Goal: Transaction & Acquisition: Obtain resource

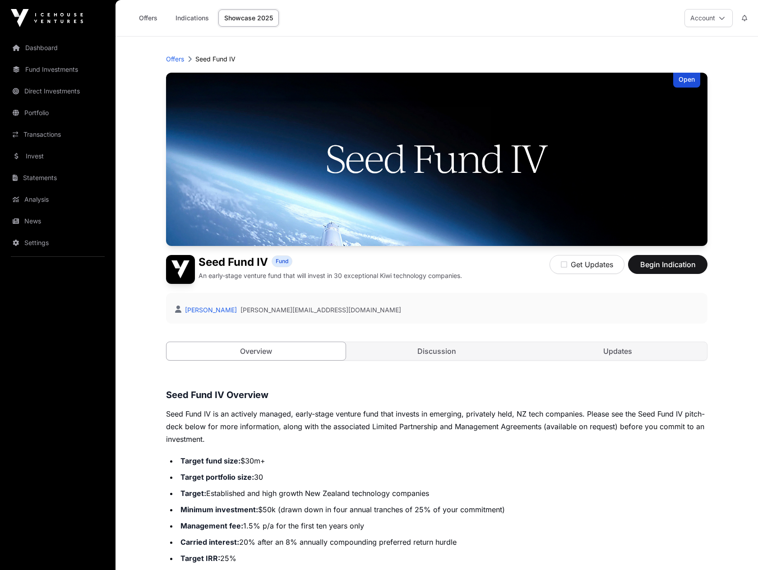
click at [723, 17] on icon at bounding box center [722, 18] width 6 height 6
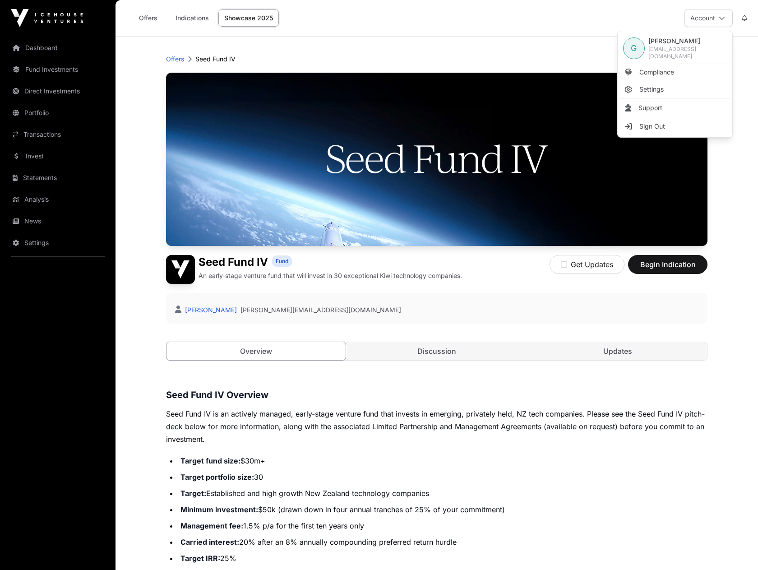
click at [394, 15] on div "Offers Indications Showcase 2025 Account" at bounding box center [437, 18] width 632 height 36
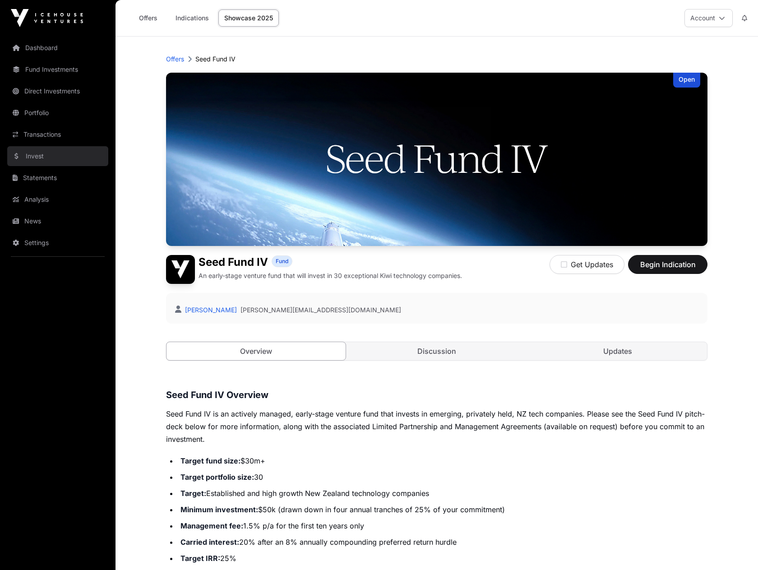
click at [38, 156] on link "Invest" at bounding box center [57, 156] width 101 height 20
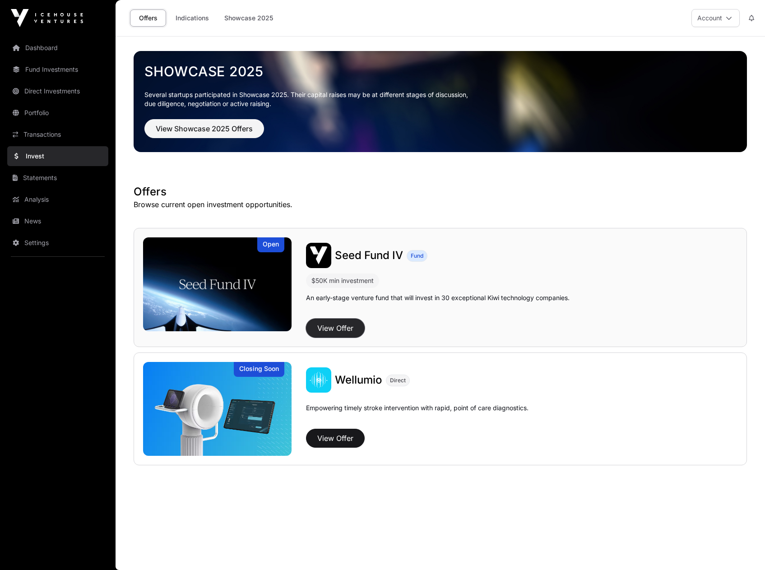
click at [345, 327] on button "View Offer" at bounding box center [335, 328] width 59 height 19
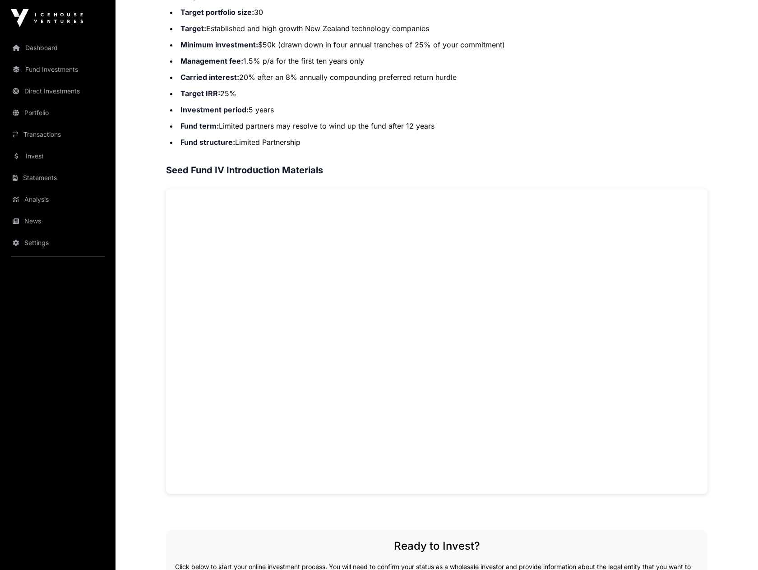
scroll to position [460, 0]
